Goal: Book appointment/travel/reservation

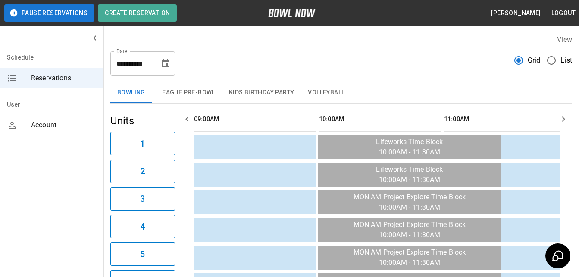
scroll to position [0, 750]
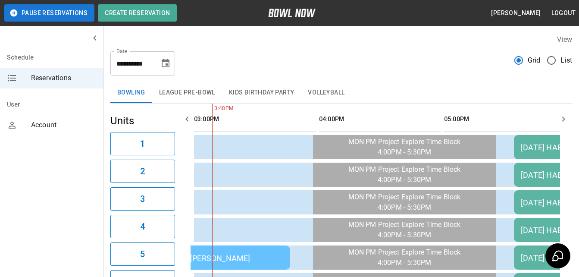
click at [167, 64] on icon "Choose date, selected date is Aug 25, 2025" at bounding box center [166, 63] width 8 height 9
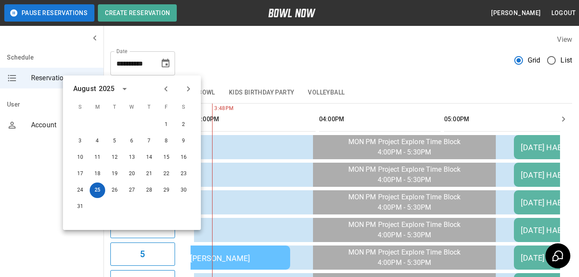
click at [93, 189] on button "25" at bounding box center [98, 190] width 16 height 16
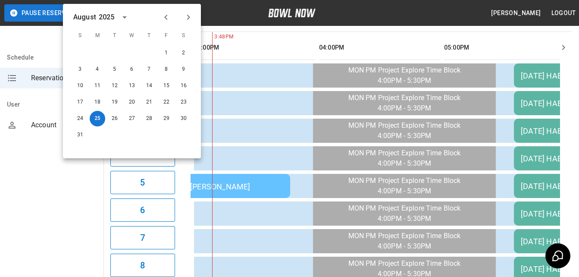
scroll to position [86, 0]
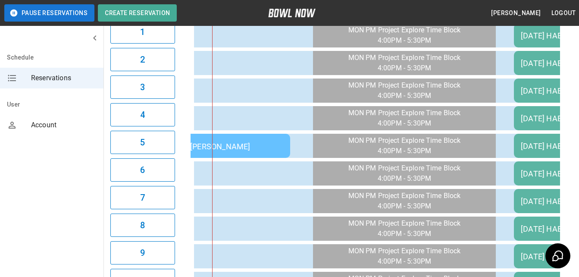
scroll to position [0, 0]
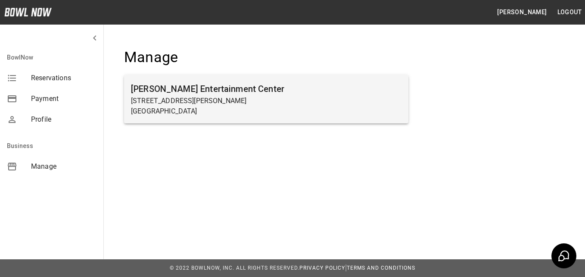
click at [221, 97] on p "14917 Garrett Ave" at bounding box center [266, 101] width 271 height 10
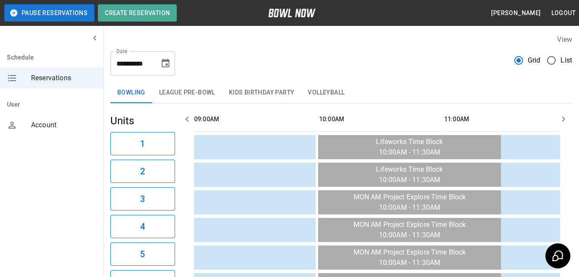
scroll to position [0, 875]
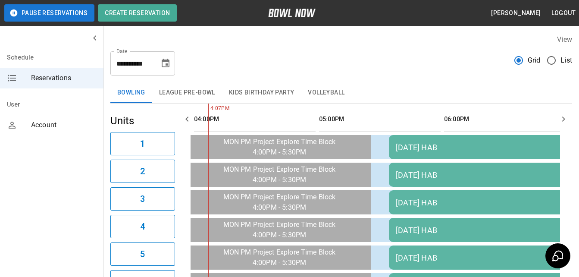
click at [163, 60] on icon "Choose date, selected date is Aug 25, 2025" at bounding box center [166, 63] width 8 height 9
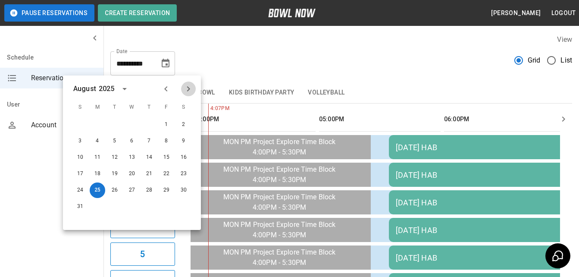
click at [188, 88] on icon "Next month" at bounding box center [188, 89] width 10 height 10
click at [80, 139] on button "7" at bounding box center [80, 141] width 16 height 16
type input "**********"
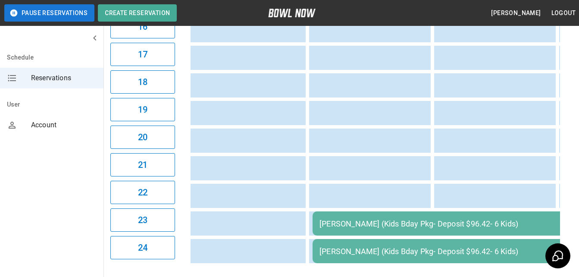
scroll to position [580, 0]
